Goal: Entertainment & Leisure: Consume media (video, audio)

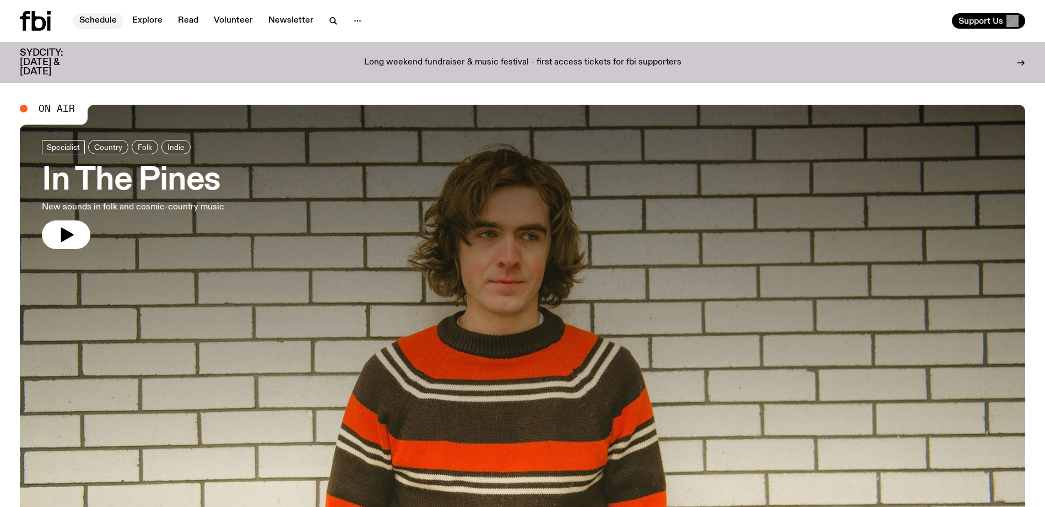
click at [99, 18] on link "Schedule" at bounding box center [98, 20] width 51 height 15
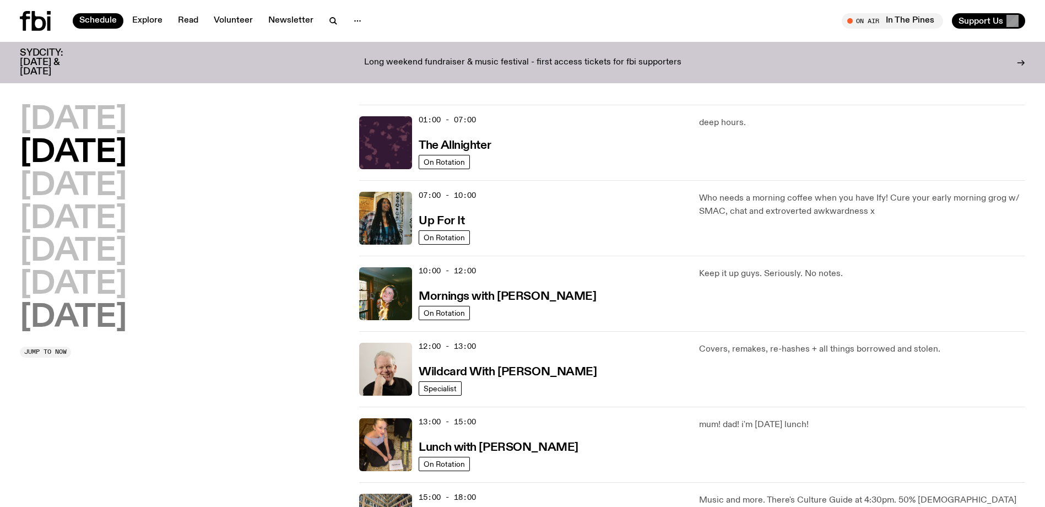
click at [95, 322] on h2 "[DATE]" at bounding box center [73, 317] width 107 height 31
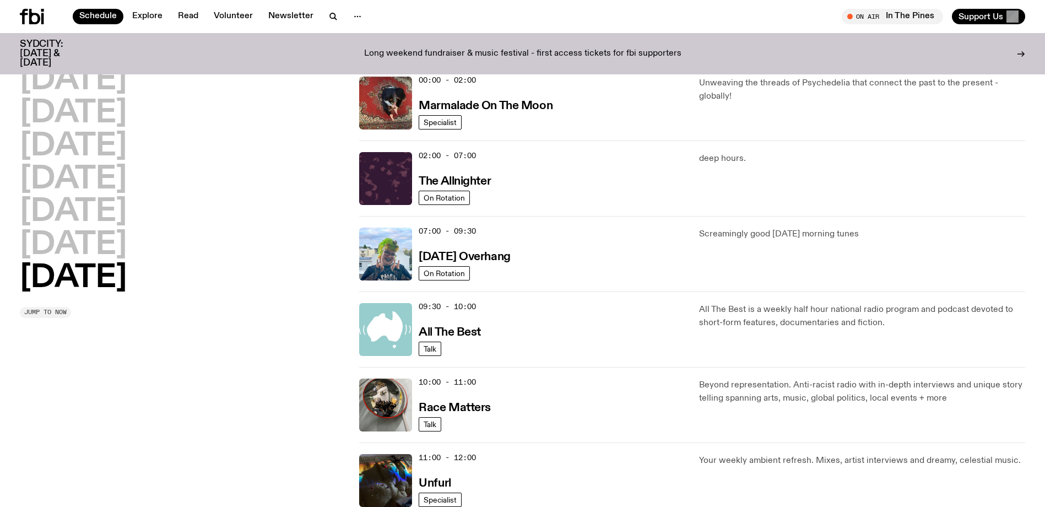
click at [36, 312] on span "Jump to now" at bounding box center [45, 312] width 42 height 6
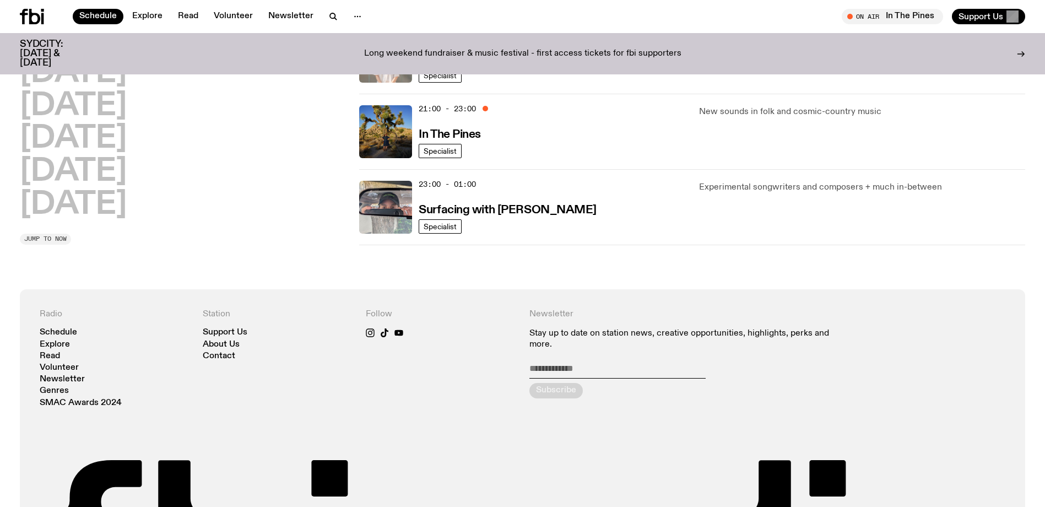
scroll to position [635, 0]
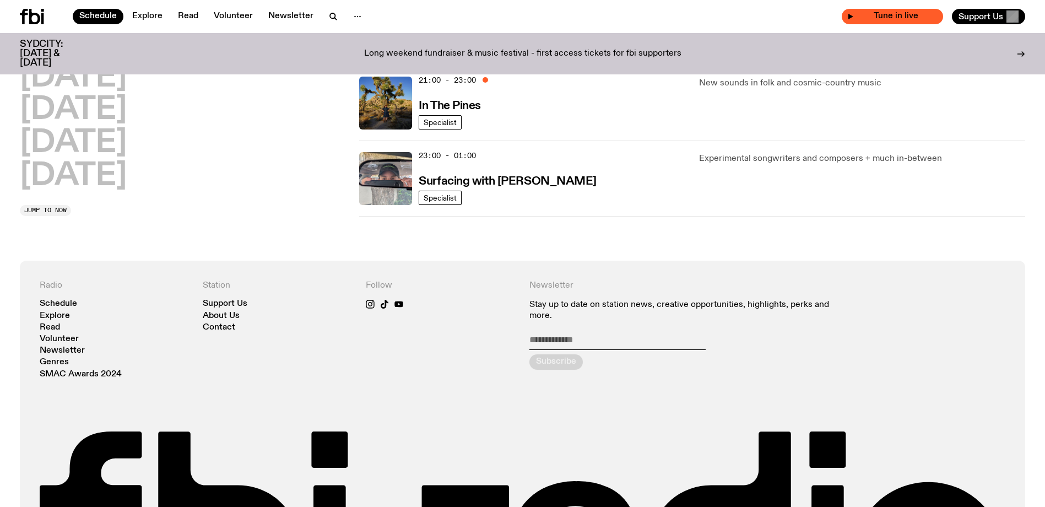
click at [906, 17] on span "Tune in live" at bounding box center [896, 16] width 84 height 8
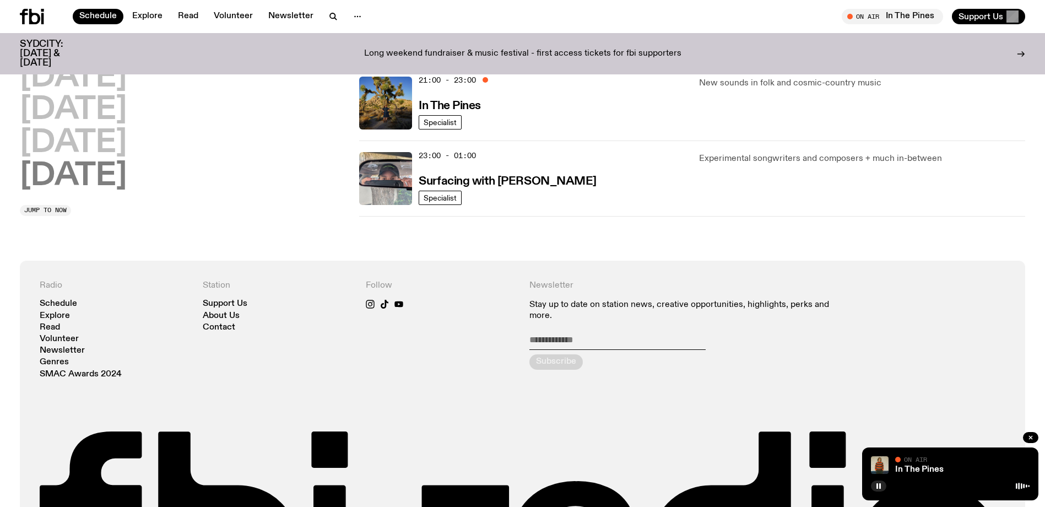
click at [113, 185] on h2 "[DATE]" at bounding box center [73, 176] width 107 height 31
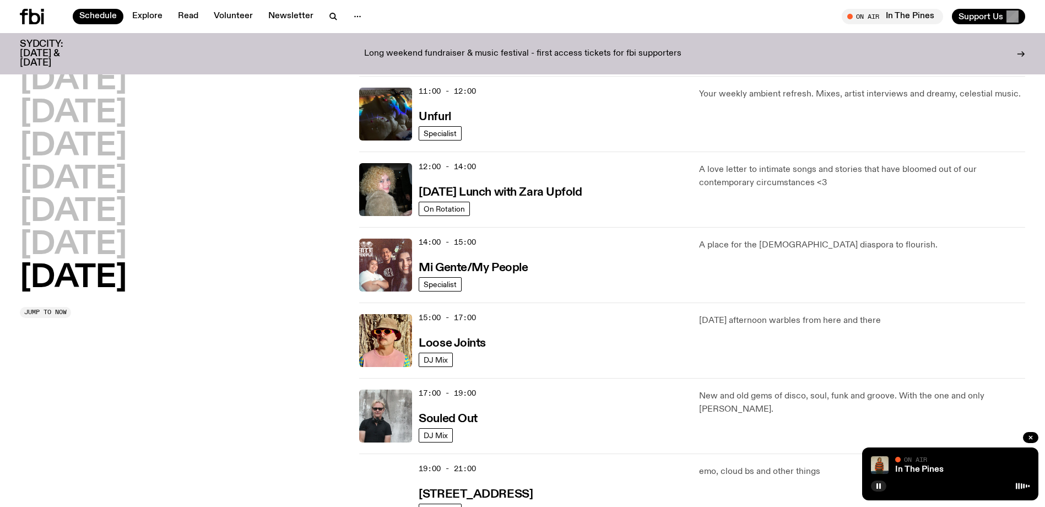
scroll to position [416, 0]
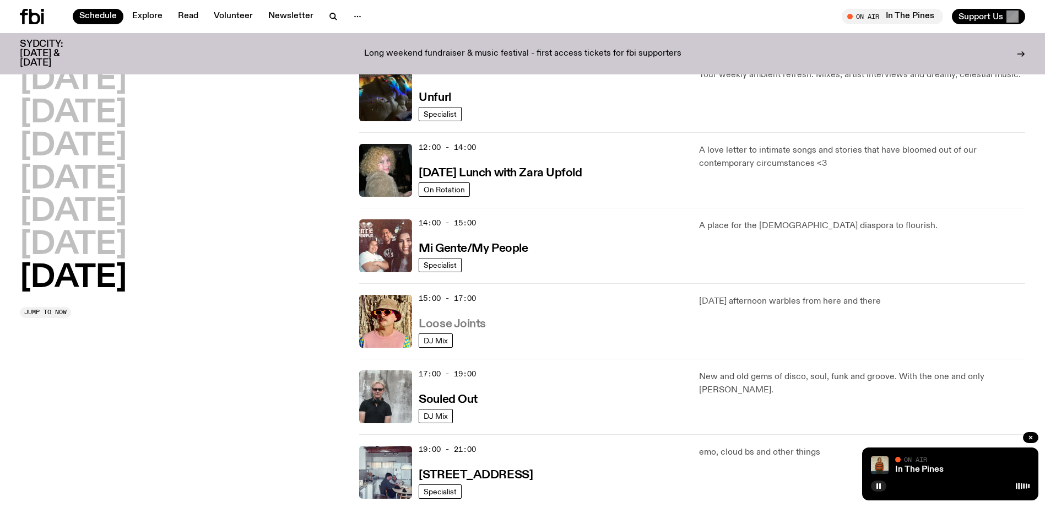
click at [465, 318] on h3 "Loose Joints" at bounding box center [452, 324] width 67 height 12
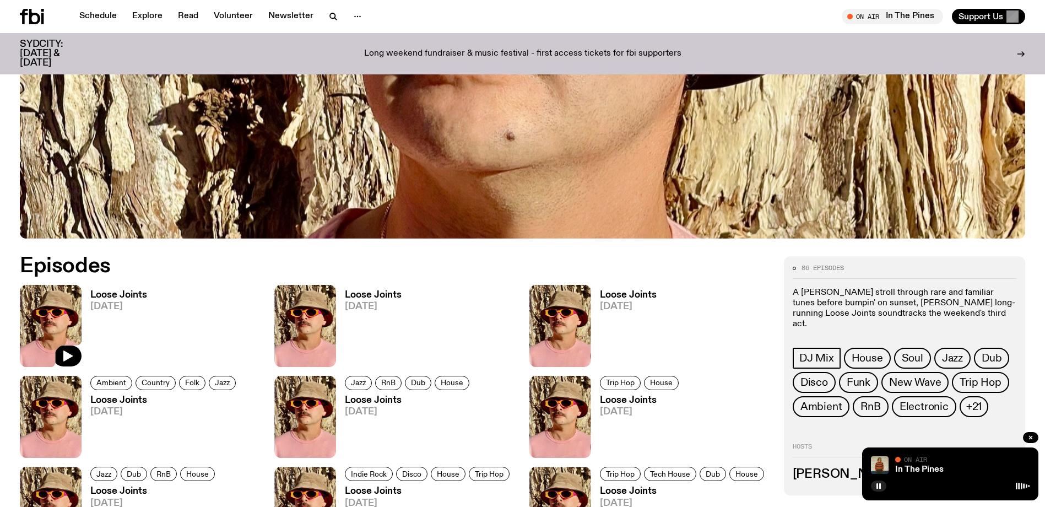
scroll to position [489, 0]
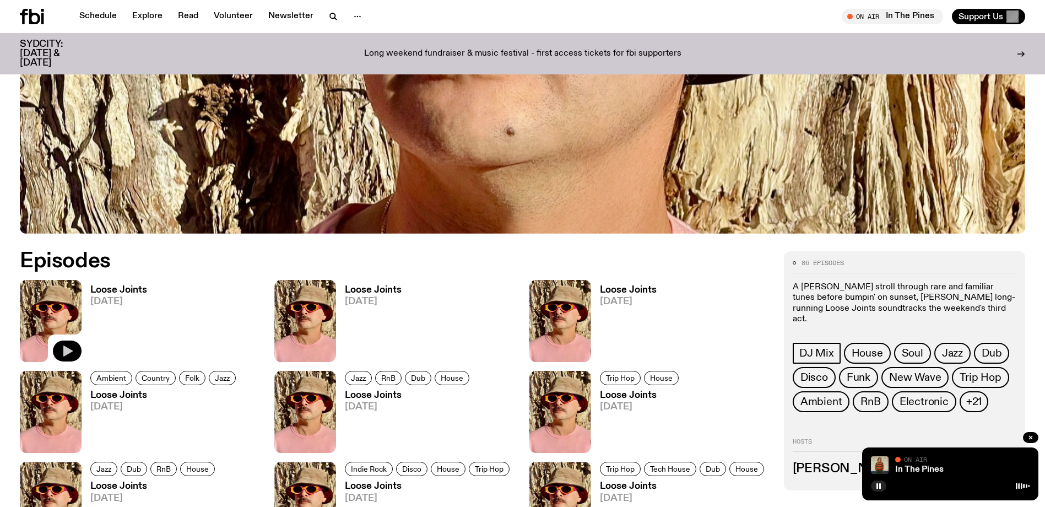
click at [64, 343] on button "button" at bounding box center [67, 350] width 29 height 21
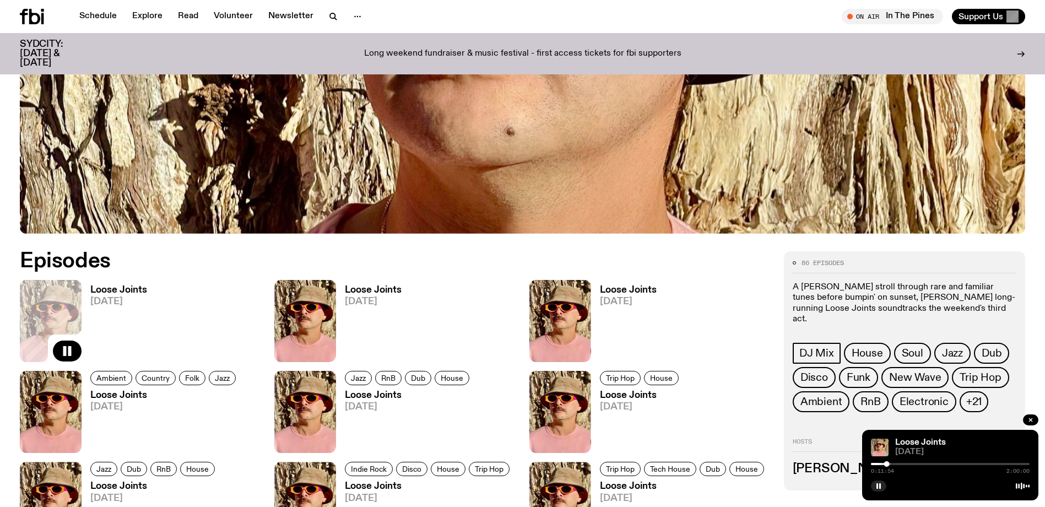
click at [891, 464] on div at bounding box center [812, 464] width 159 height 2
click at [902, 463] on div at bounding box center [950, 464] width 159 height 2
